Goal: Communication & Community: Answer question/provide support

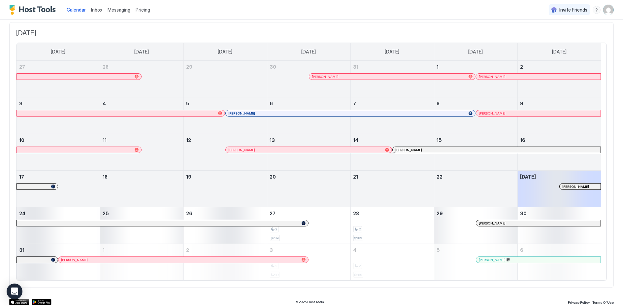
scroll to position [38, 0]
click at [99, 257] on div at bounding box center [98, 259] width 5 height 5
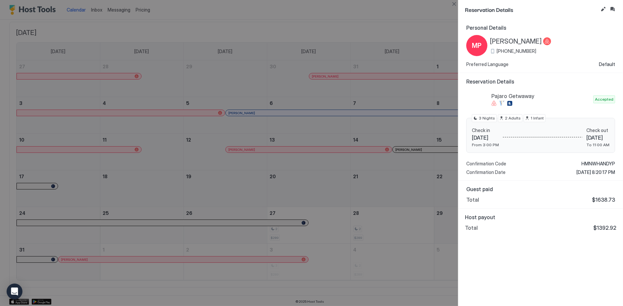
click at [290, 14] on div at bounding box center [311, 153] width 623 height 306
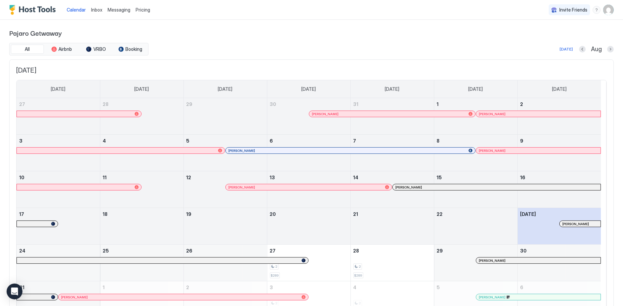
click at [117, 10] on span "Messaging" at bounding box center [119, 10] width 23 height 6
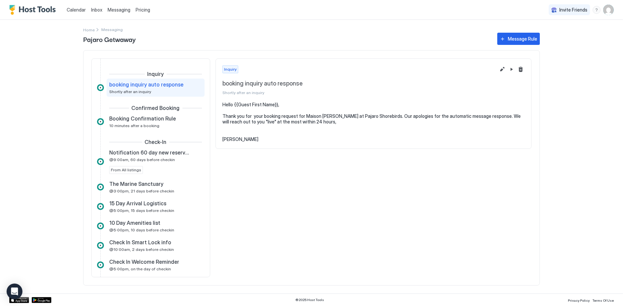
click at [96, 9] on span "Inbox" at bounding box center [96, 10] width 11 height 6
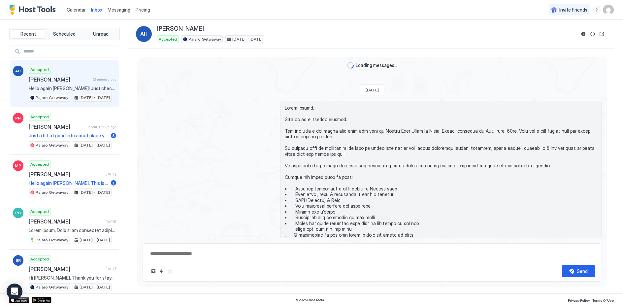
scroll to position [1057, 0]
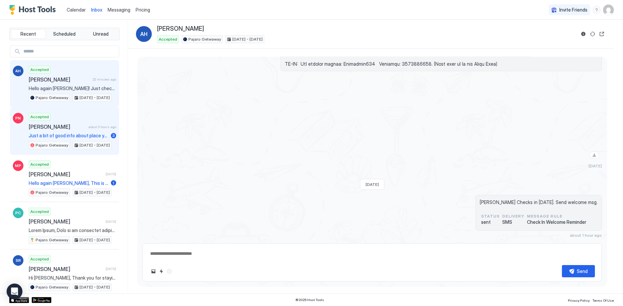
click at [56, 123] on span "[PERSON_NAME]" at bounding box center [57, 126] width 57 height 7
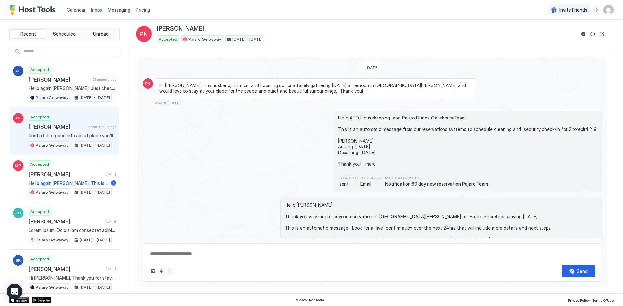
click at [40, 126] on span "[PERSON_NAME]" at bounding box center [57, 126] width 57 height 7
click at [57, 126] on span "[PERSON_NAME]" at bounding box center [57, 126] width 57 height 7
click at [34, 124] on span "[PERSON_NAME]" at bounding box center [57, 126] width 57 height 7
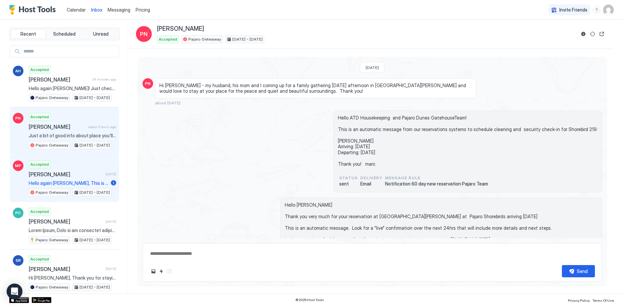
click at [53, 174] on span "[PERSON_NAME]" at bounding box center [66, 174] width 74 height 7
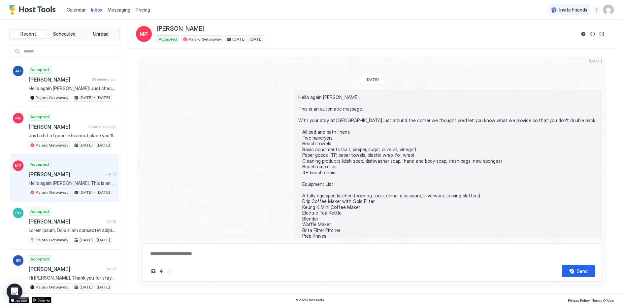
scroll to position [887, 0]
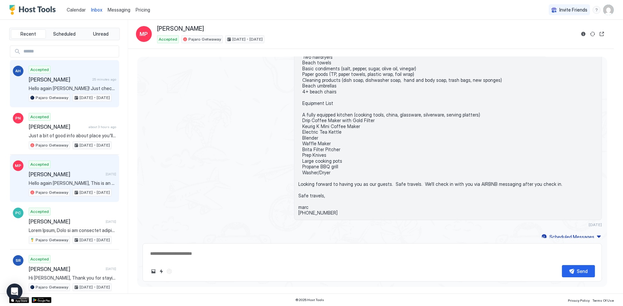
click at [46, 88] on span "Hello again [PERSON_NAME]! Just checking in live to make sure you are finding t…" at bounding box center [72, 88] width 87 height 6
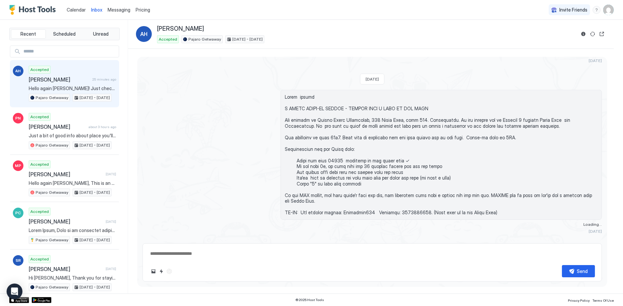
scroll to position [1057, 0]
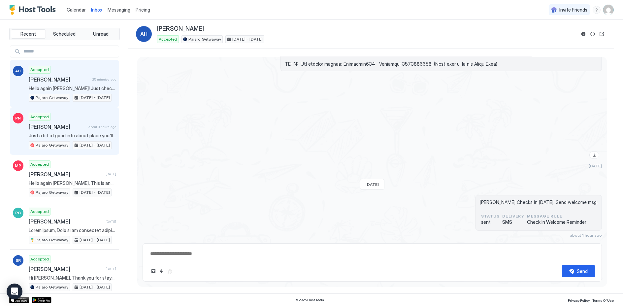
click at [61, 135] on span "Just a bit of good info about place you'll be visiting. We like to say that it'…" at bounding box center [72, 136] width 87 height 6
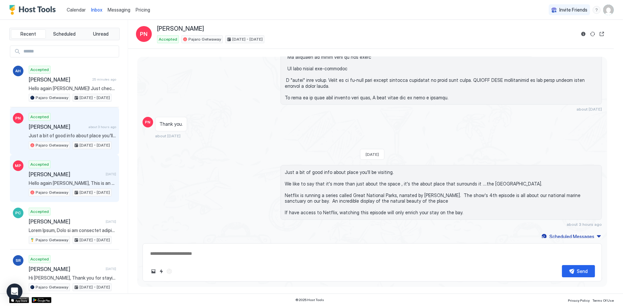
click at [46, 180] on span "Hello again [PERSON_NAME], This is an automatic message. With your stay at [GEO…" at bounding box center [72, 183] width 87 height 6
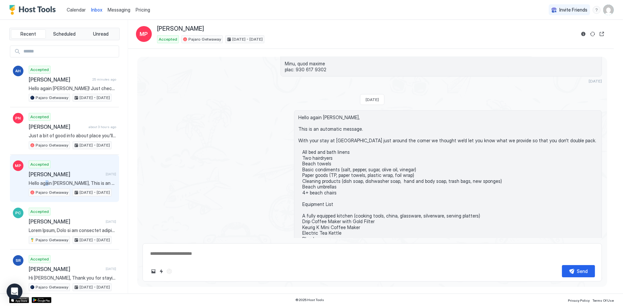
scroll to position [887, 0]
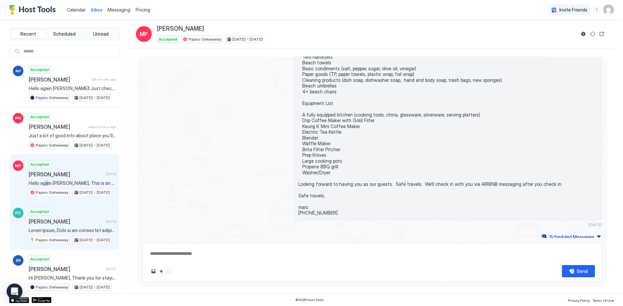
drag, startPoint x: 45, startPoint y: 180, endPoint x: 50, endPoint y: 218, distance: 38.3
click at [50, 218] on span "[PERSON_NAME]" at bounding box center [66, 221] width 74 height 7
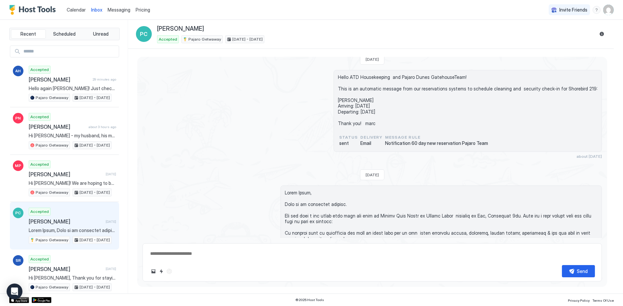
scroll to position [188, 0]
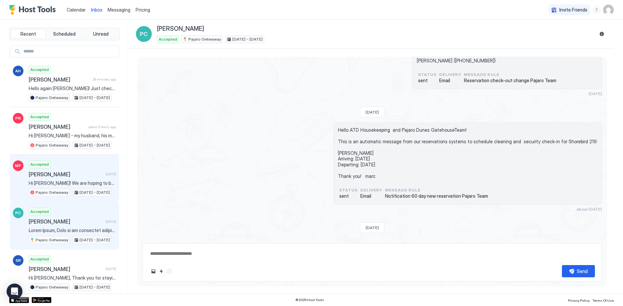
click at [40, 173] on span "[PERSON_NAME]" at bounding box center [66, 174] width 74 height 7
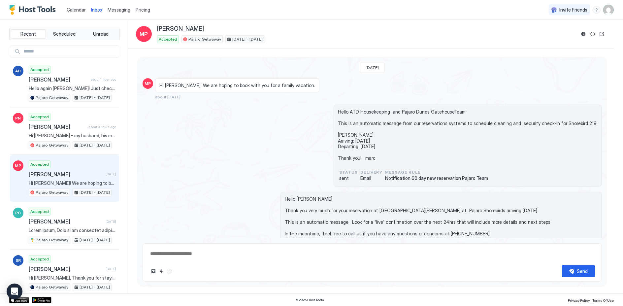
type textarea "*"
